Goal: Task Accomplishment & Management: Use online tool/utility

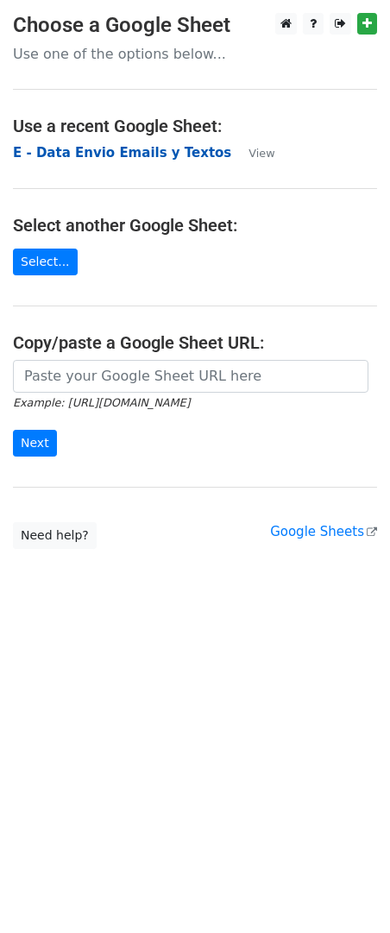
click at [106, 151] on strong "E - Data Envio Emails y Textos" at bounding box center [122, 153] width 218 height 16
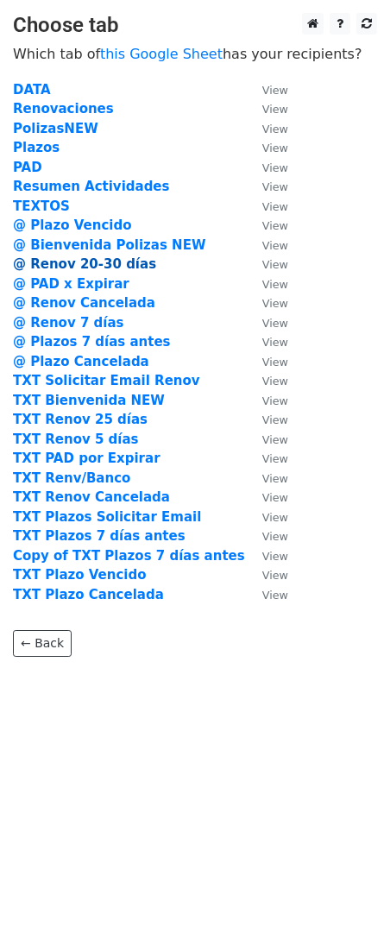
click at [120, 272] on strong "@ Renov 20-30 días" at bounding box center [84, 264] width 143 height 16
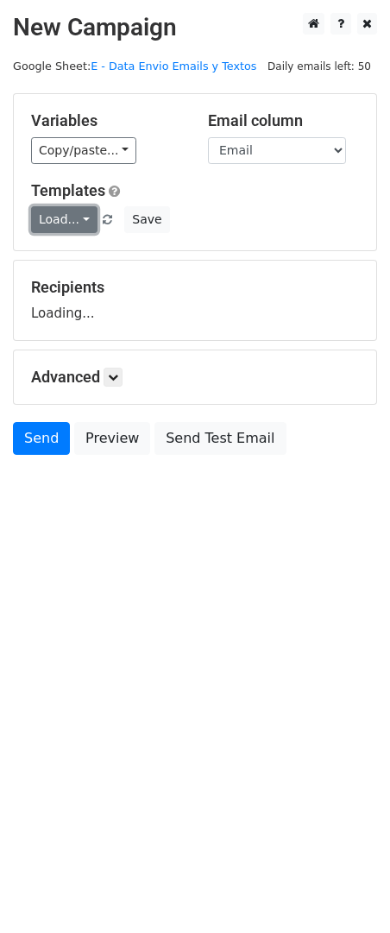
click at [62, 225] on link "Load..." at bounding box center [64, 219] width 66 height 27
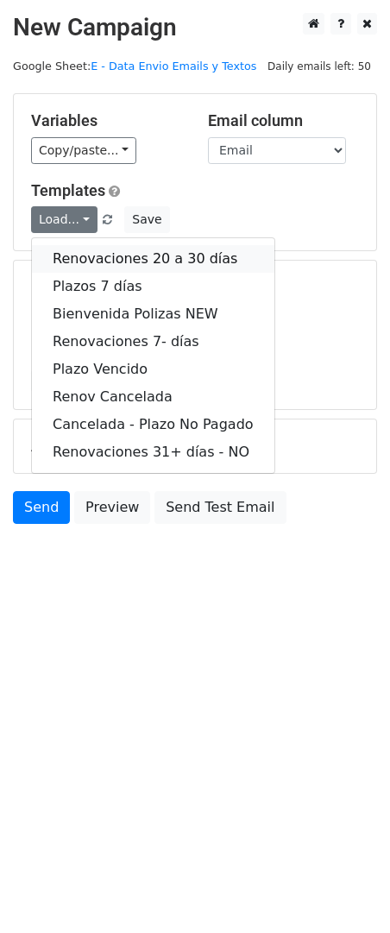
click at [182, 248] on link "Renovaciones 20 a 30 días" at bounding box center [153, 259] width 243 height 28
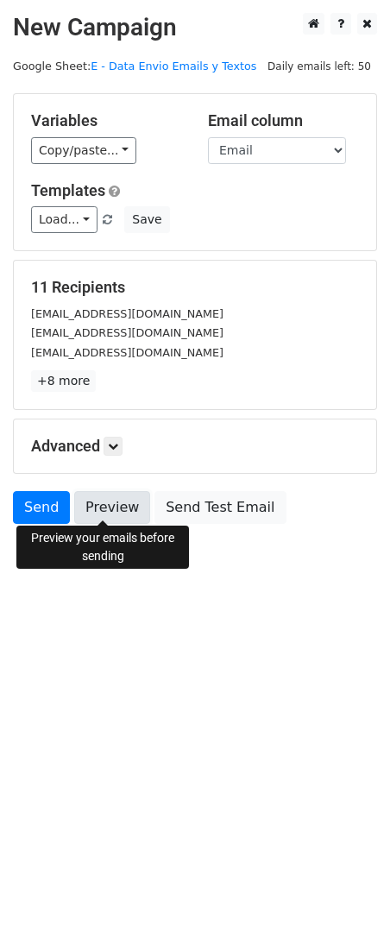
click at [117, 504] on link "Preview" at bounding box center [112, 507] width 76 height 33
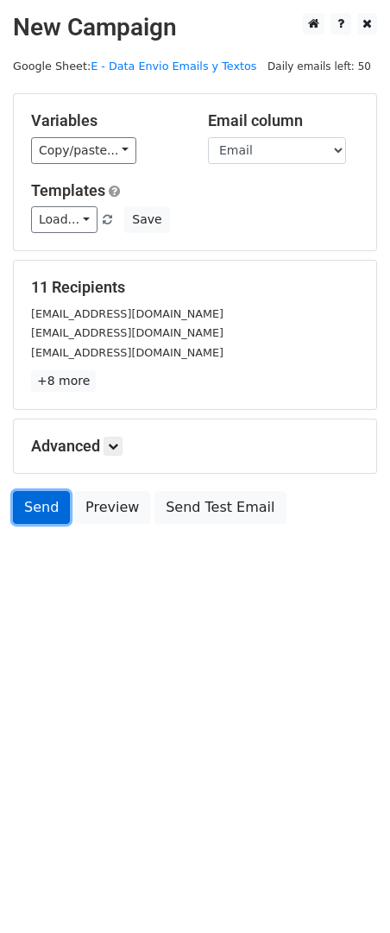
click at [43, 498] on link "Send" at bounding box center [41, 507] width 57 height 33
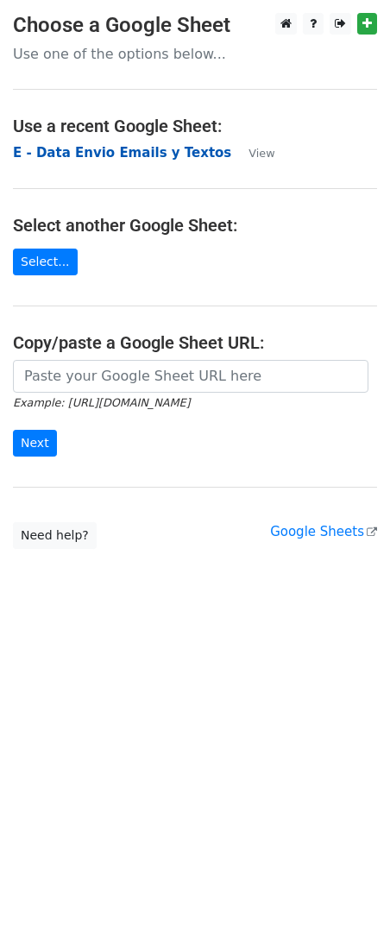
click at [68, 157] on strong "E - Data Envio Emails y Textos" at bounding box center [122, 153] width 218 height 16
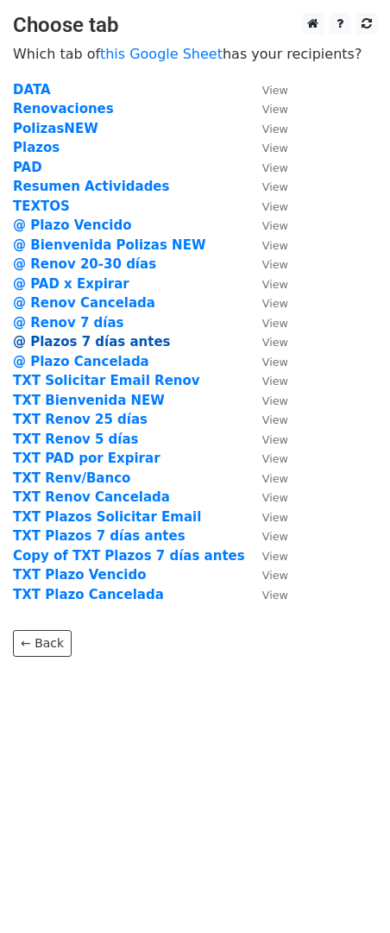
click at [112, 344] on strong "@ Plazos 7 días antes" at bounding box center [92, 342] width 158 height 16
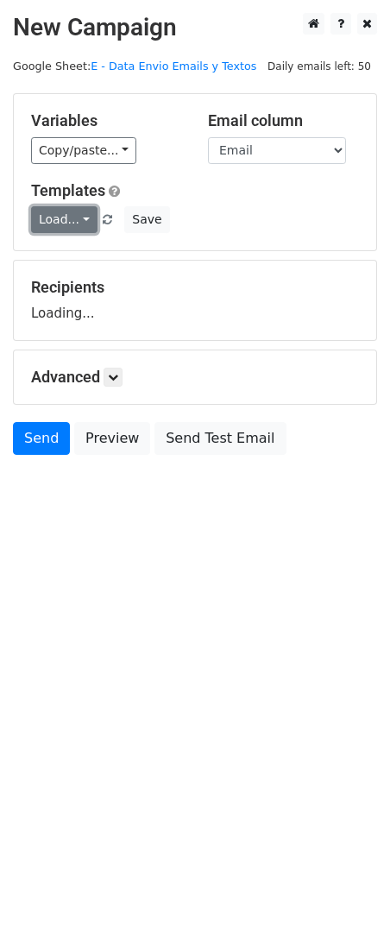
click at [76, 222] on link "Load..." at bounding box center [64, 219] width 66 height 27
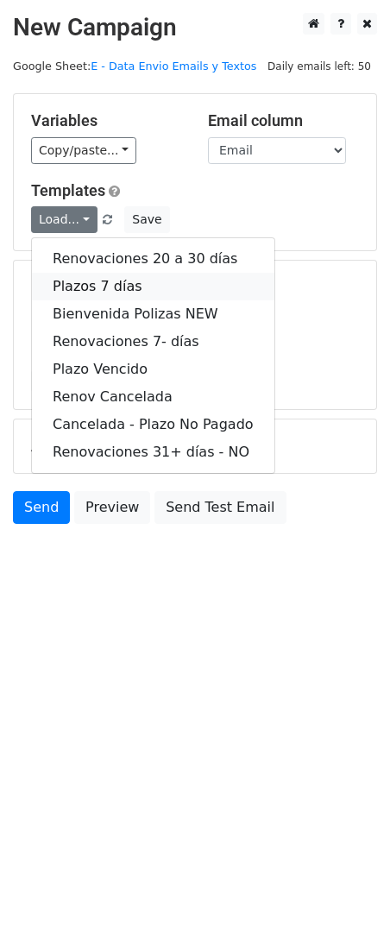
click at [130, 285] on link "Plazos 7 días" at bounding box center [153, 287] width 243 height 28
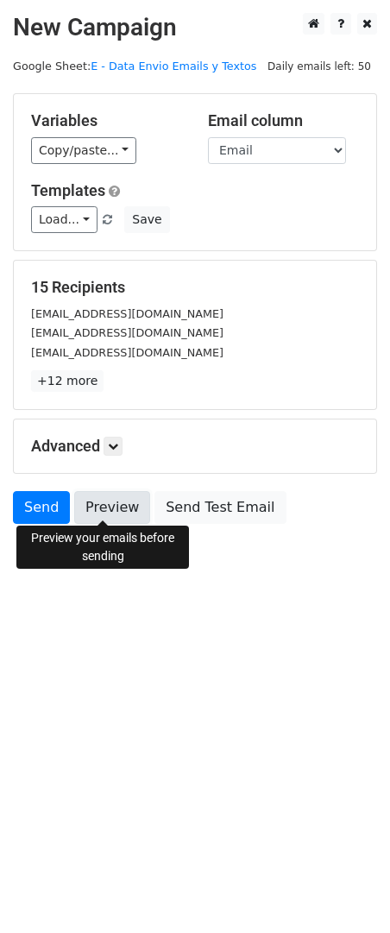
click at [96, 513] on link "Preview" at bounding box center [112, 507] width 76 height 33
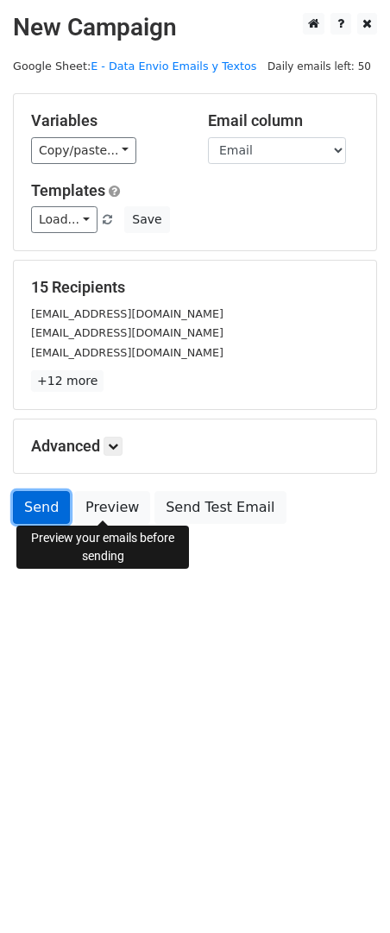
click at [35, 514] on link "Send" at bounding box center [41, 507] width 57 height 33
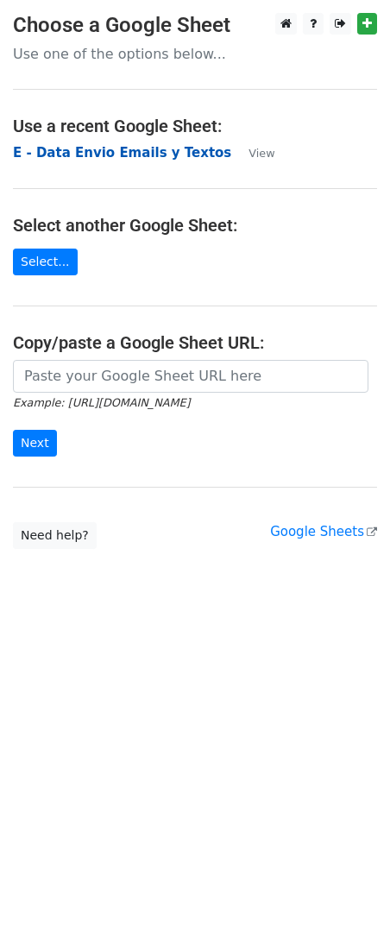
click at [74, 150] on strong "E - Data Envio Emails y Textos" at bounding box center [122, 153] width 218 height 16
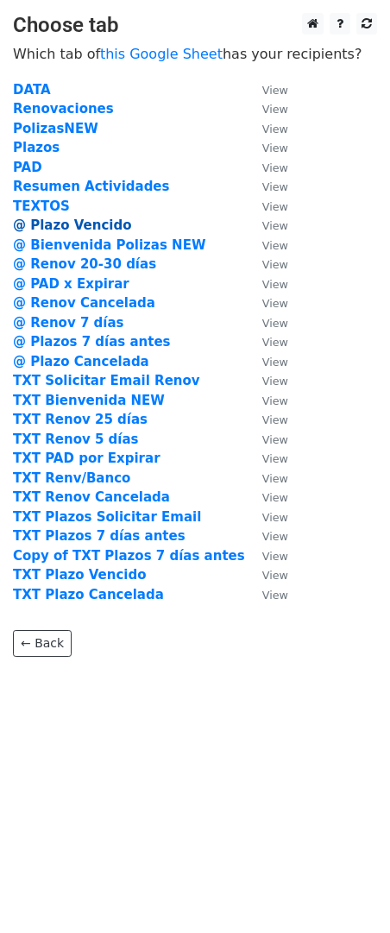
click at [87, 226] on strong "@ Plazo Vencido" at bounding box center [72, 226] width 118 height 16
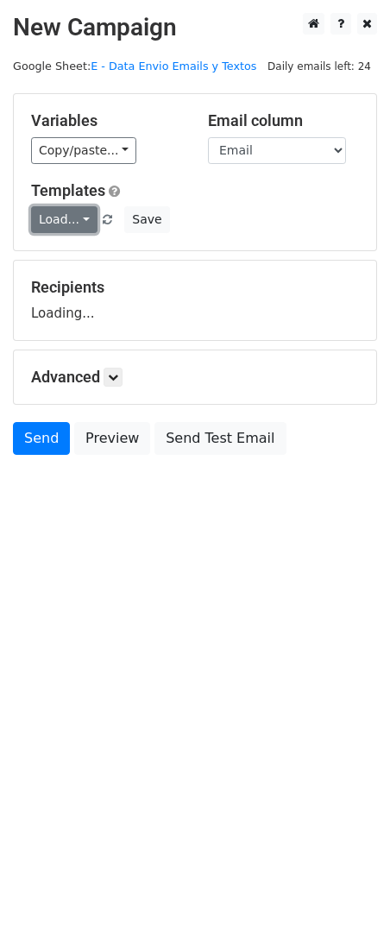
click at [77, 221] on link "Load..." at bounding box center [64, 219] width 66 height 27
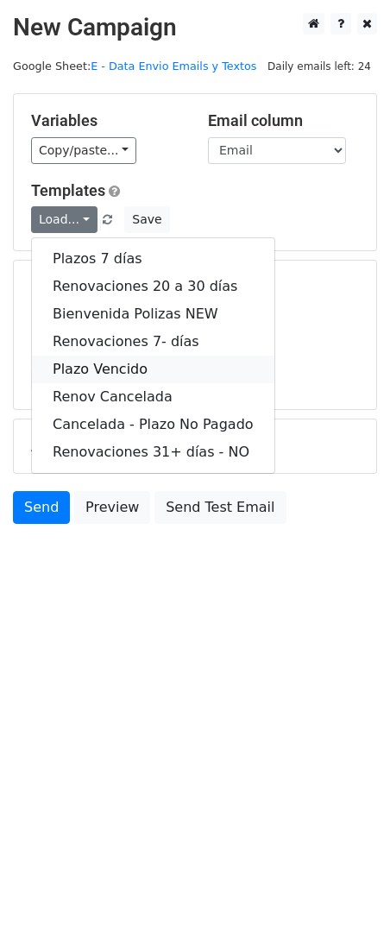
click at [123, 370] on link "Plazo Vencido" at bounding box center [153, 370] width 243 height 28
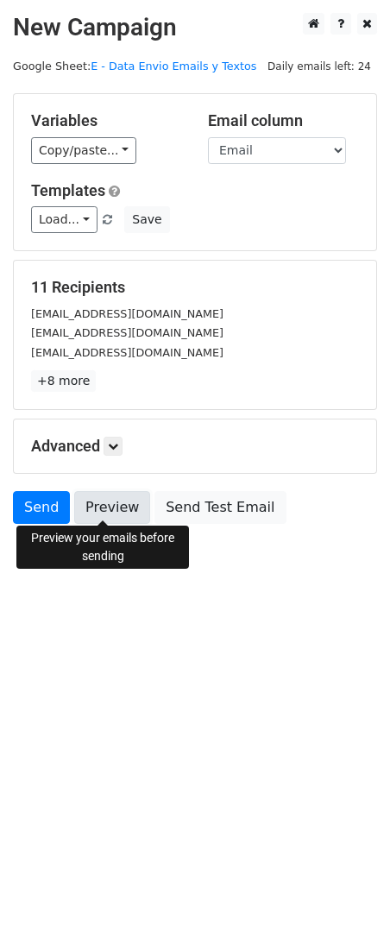
click at [104, 498] on link "Preview" at bounding box center [112, 507] width 76 height 33
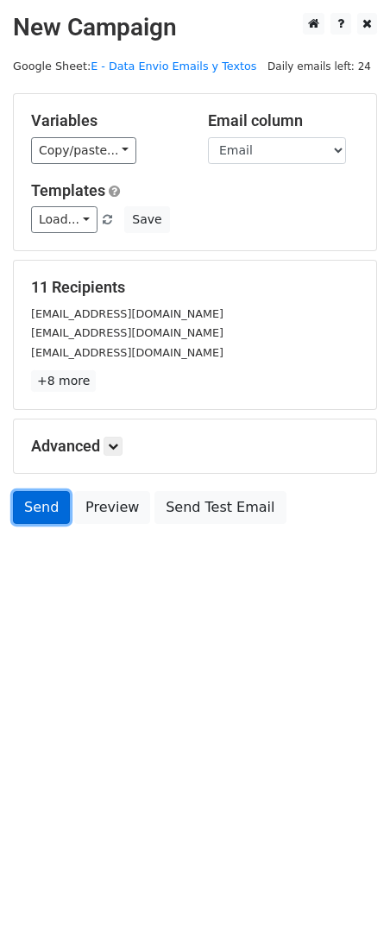
click at [27, 514] on link "Send" at bounding box center [41, 507] width 57 height 33
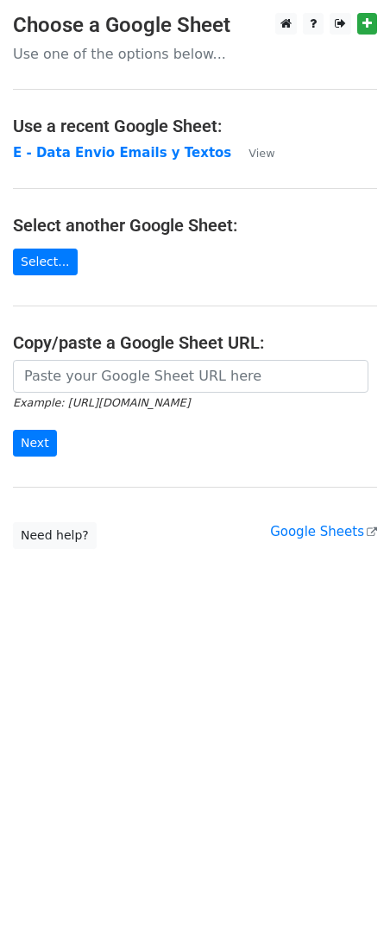
click at [94, 163] on main "Choose a Google Sheet Use one of the options below... Use a recent Google Sheet…" at bounding box center [195, 281] width 390 height 536
click at [92, 157] on strong "E - Data Envio Emails y Textos" at bounding box center [122, 153] width 218 height 16
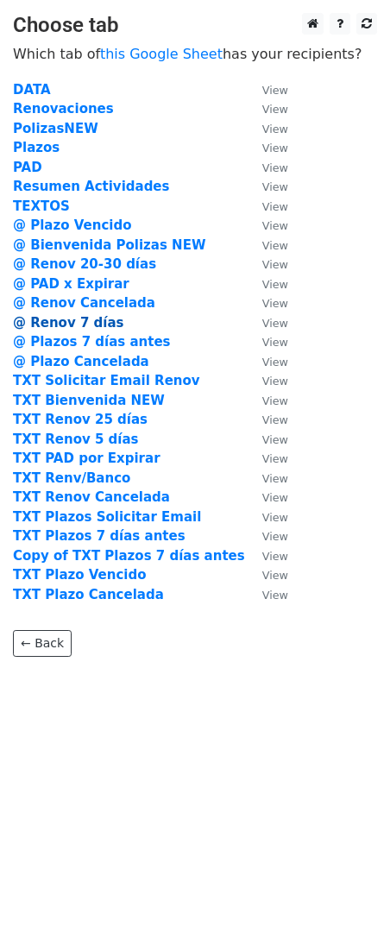
click at [98, 321] on strong "@ Renov 7 días" at bounding box center [68, 323] width 111 height 16
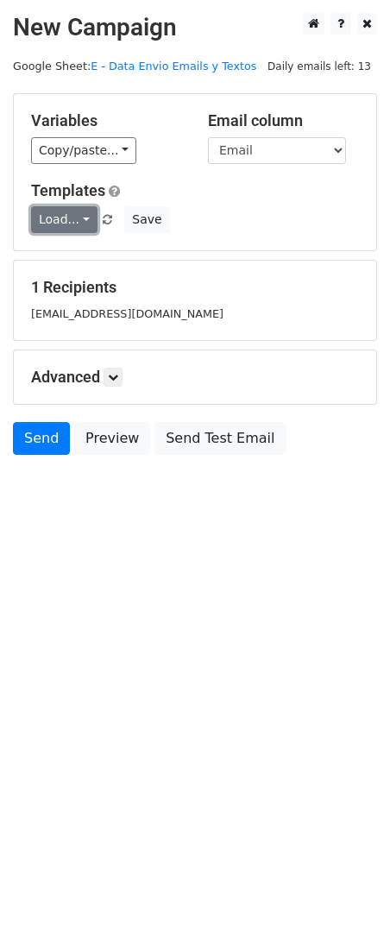
click at [73, 218] on link "Load..." at bounding box center [64, 219] width 66 height 27
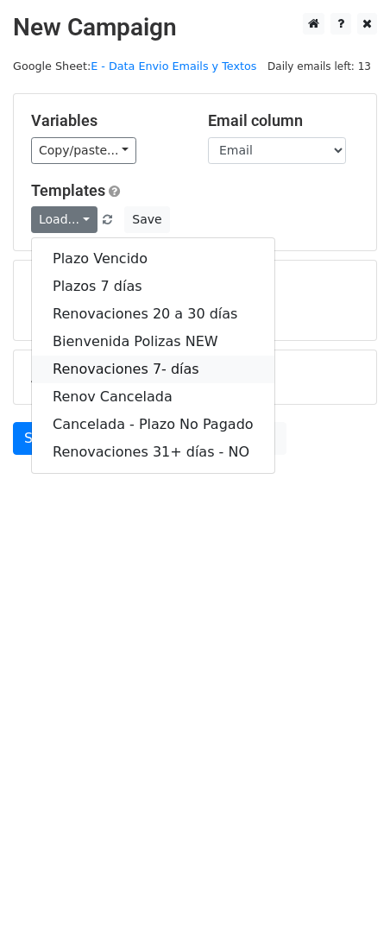
click at [171, 364] on link "Renovaciones 7- días" at bounding box center [153, 370] width 243 height 28
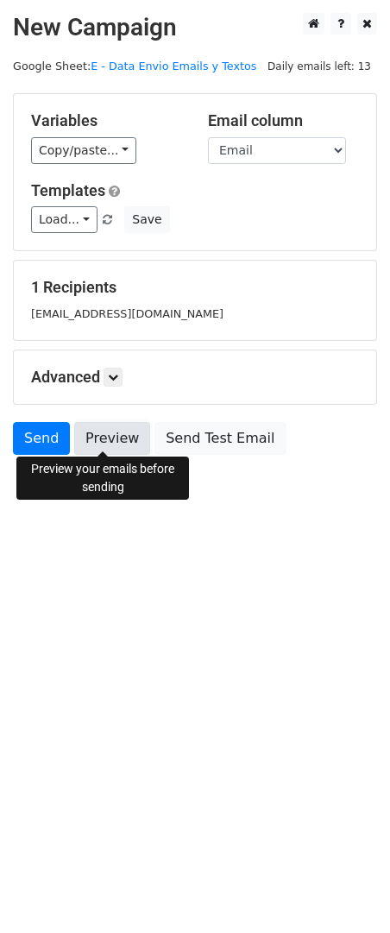
click at [89, 433] on link "Preview" at bounding box center [112, 438] width 76 height 33
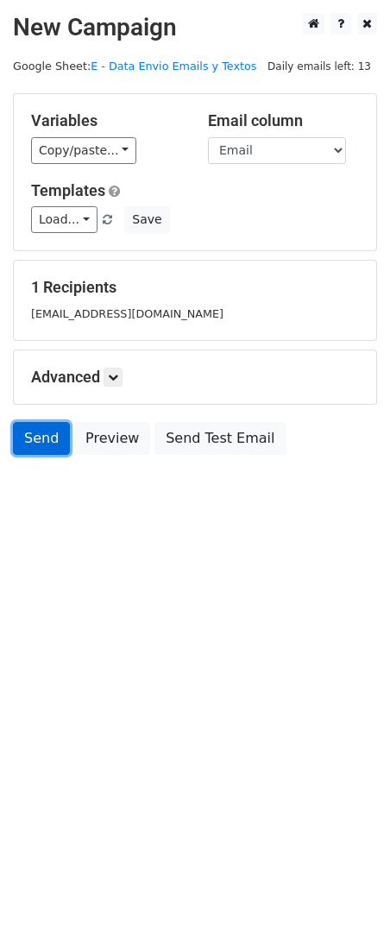
click at [13, 439] on link "Send" at bounding box center [41, 438] width 57 height 33
